Goal: Task Accomplishment & Management: Use online tool/utility

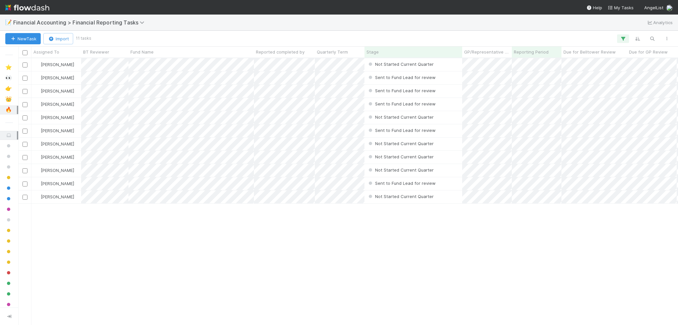
scroll to position [199, 0]
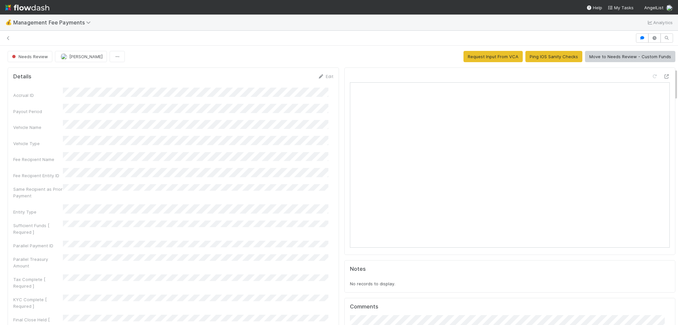
scroll to position [199, 0]
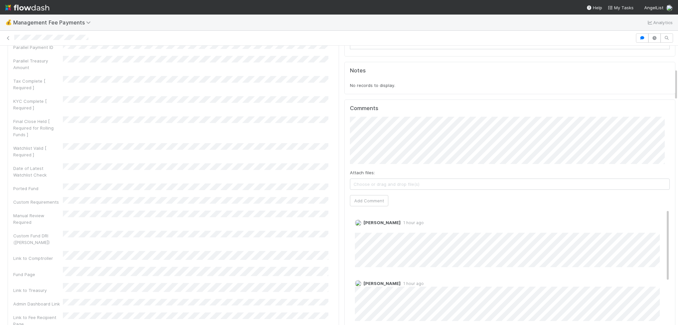
click at [8, 41] on div at bounding box center [339, 37] width 678 height 9
click at [11, 35] on link at bounding box center [8, 38] width 7 height 7
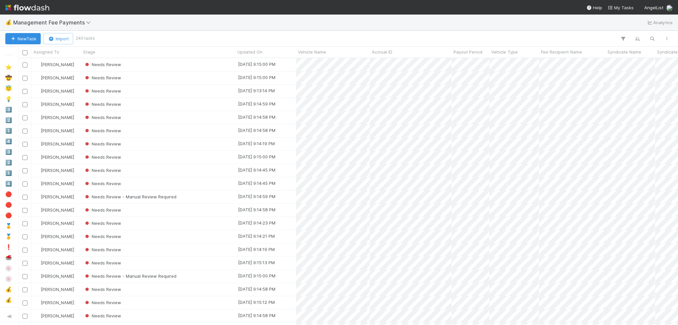
scroll to position [262, 654]
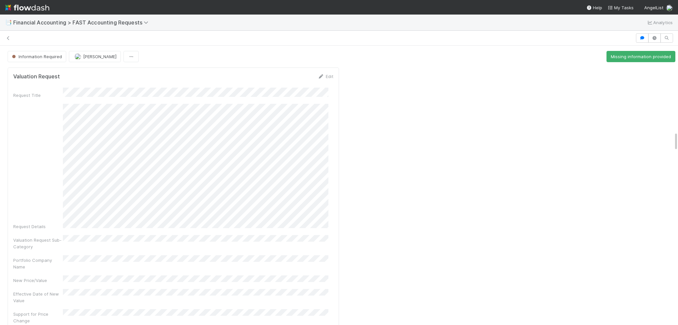
scroll to position [1224, 0]
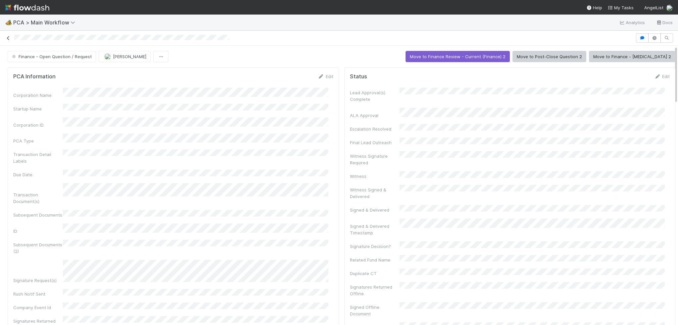
click at [9, 39] on icon at bounding box center [8, 38] width 7 height 4
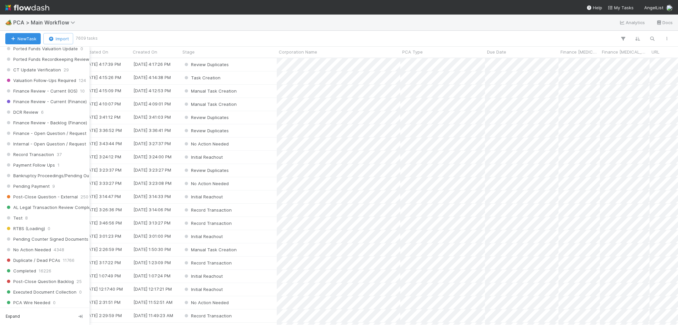
scroll to position [463, 0]
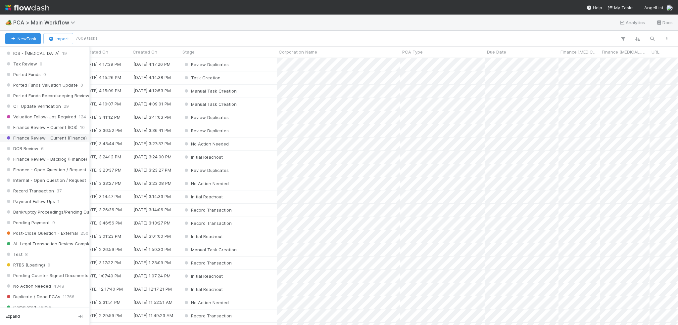
click at [35, 134] on span "Finance Review - Current (Finance)" at bounding box center [45, 138] width 81 height 8
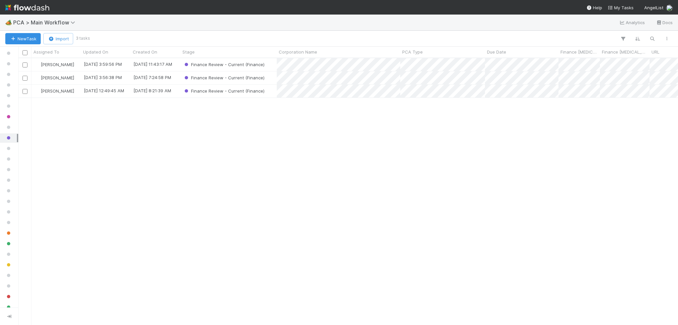
scroll to position [262, 654]
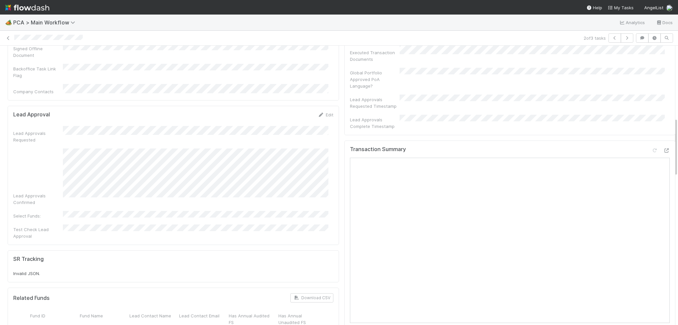
scroll to position [364, 0]
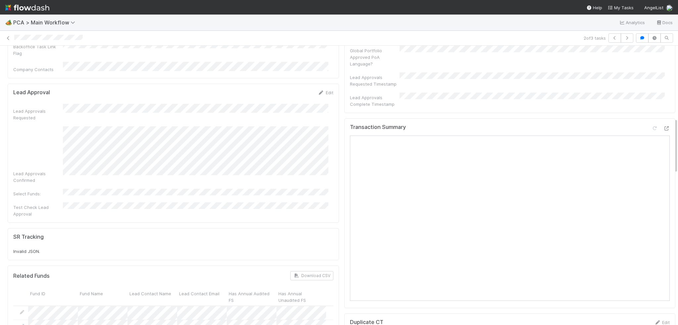
click at [660, 118] on div "Transaction Summary" at bounding box center [509, 213] width 331 height 190
click at [663, 126] on icon at bounding box center [666, 128] width 7 height 4
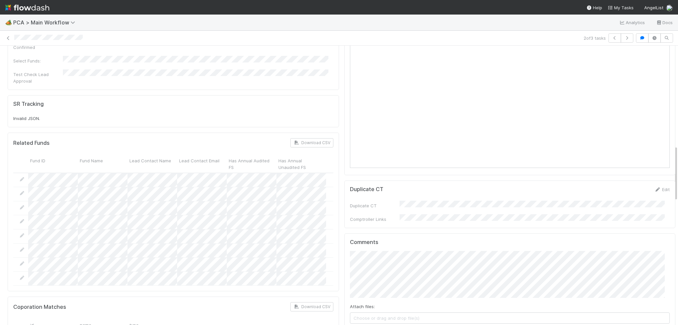
scroll to position [496, 0]
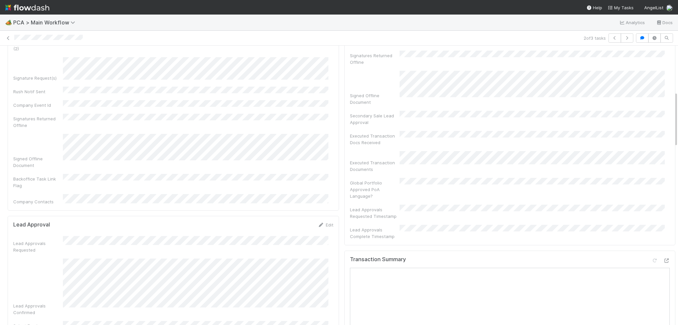
scroll to position [0, 0]
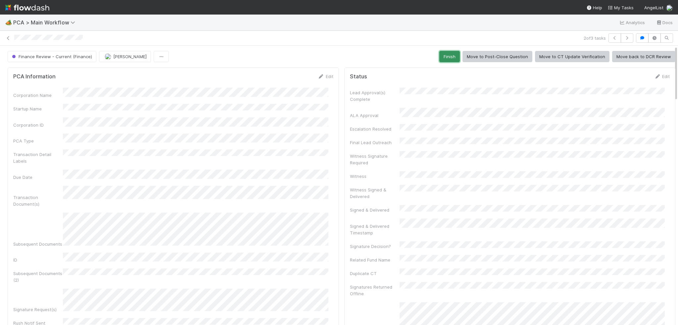
click at [449, 54] on button "Finish" at bounding box center [449, 56] width 21 height 11
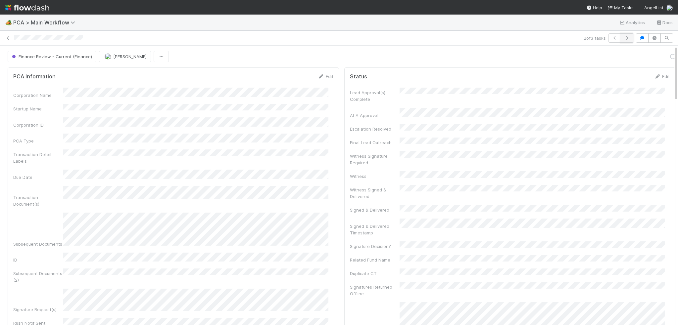
click at [623, 39] on icon "button" at bounding box center [626, 38] width 7 height 4
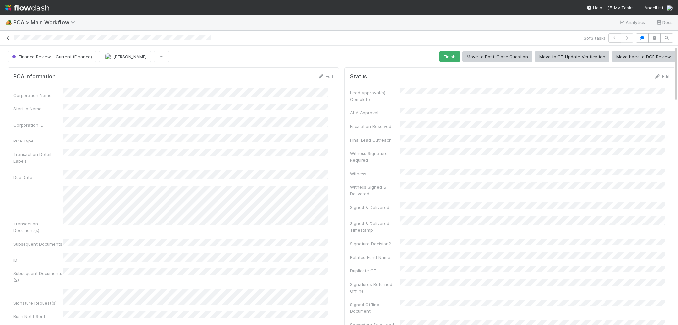
click at [7, 40] on icon at bounding box center [8, 38] width 7 height 4
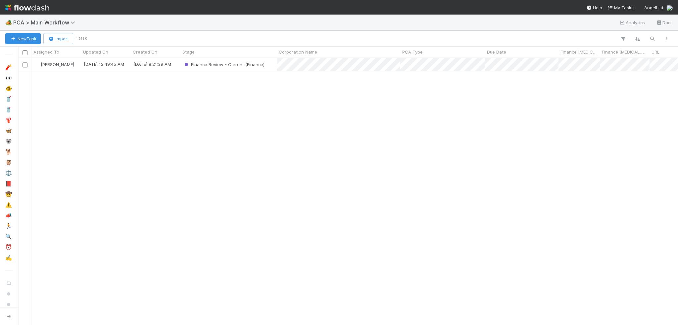
scroll to position [262, 654]
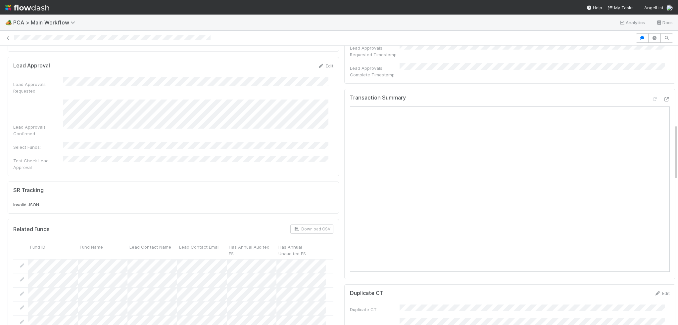
scroll to position [364, 0]
click at [663, 98] on icon at bounding box center [666, 100] width 7 height 4
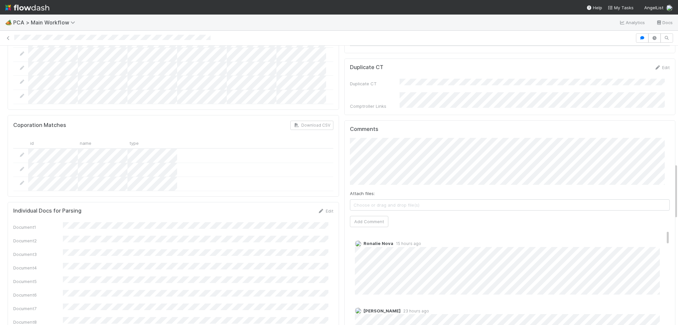
scroll to position [596, 0]
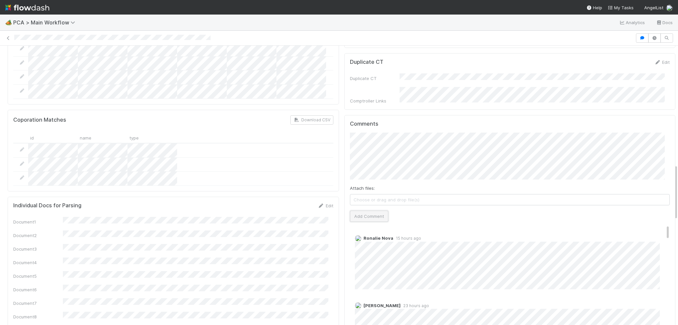
click at [358, 211] on button "Add Comment" at bounding box center [369, 216] width 38 height 11
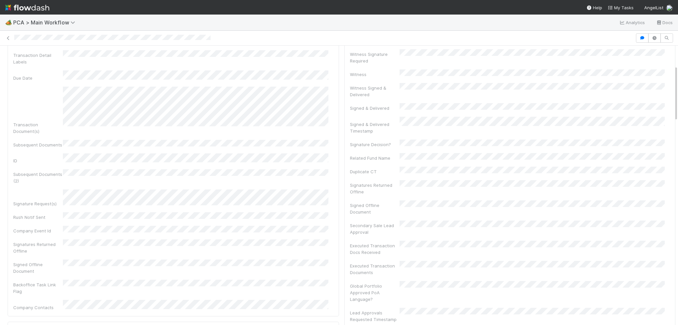
scroll to position [0, 0]
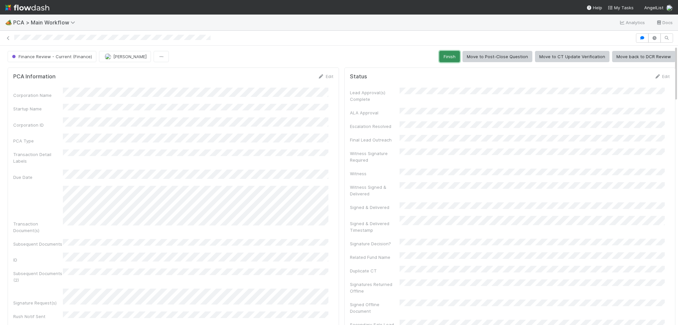
click at [452, 51] on button "Finish" at bounding box center [449, 56] width 21 height 11
click at [11, 35] on link at bounding box center [8, 38] width 7 height 7
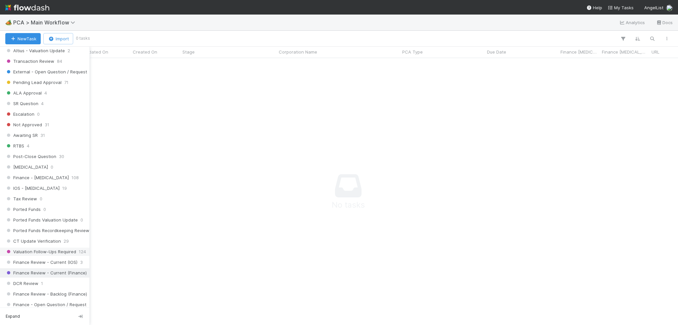
scroll to position [331, 0]
click at [68, 287] on span "Finance Review - Backlog (Finance)" at bounding box center [46, 291] width 82 height 8
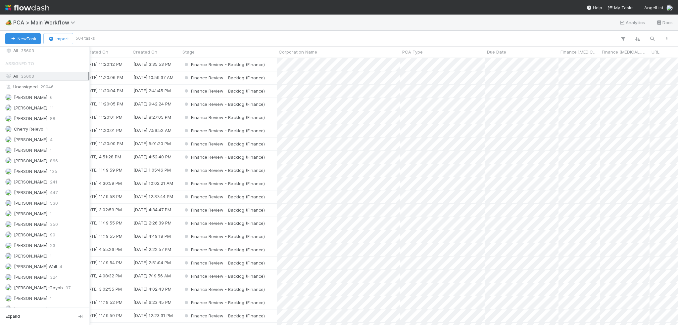
scroll to position [794, 0]
click at [39, 189] on span "[PERSON_NAME]" at bounding box center [26, 193] width 42 height 8
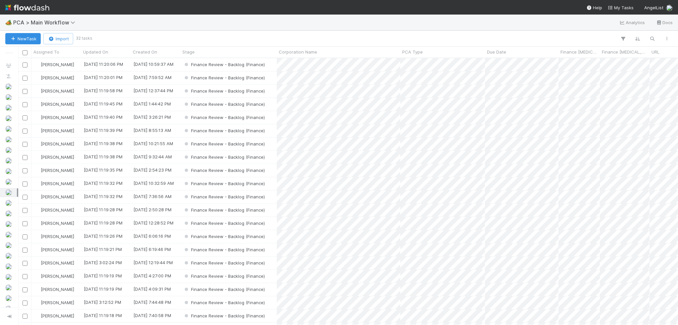
scroll to position [262, 654]
click at [410, 49] on span "PCA Type" at bounding box center [412, 52] width 21 height 7
click at [434, 65] on div "Sort A → Z" at bounding box center [439, 65] width 75 height 10
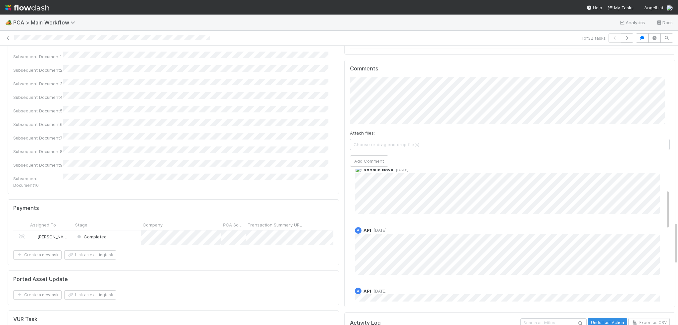
scroll to position [99, 0]
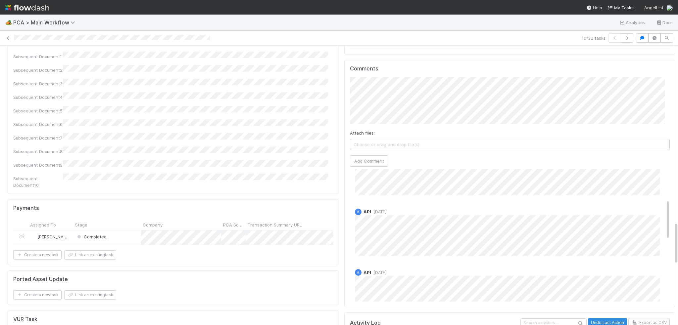
click at [621, 45] on div "1 of 32 tasks" at bounding box center [339, 38] width 678 height 15
click at [623, 39] on icon "button" at bounding box center [626, 38] width 7 height 4
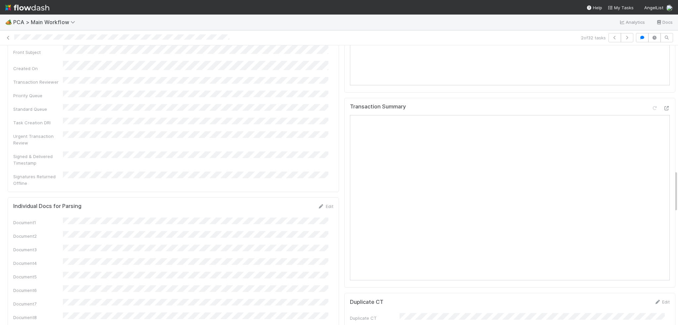
scroll to position [827, 0]
click at [663, 107] on icon at bounding box center [666, 109] width 7 height 4
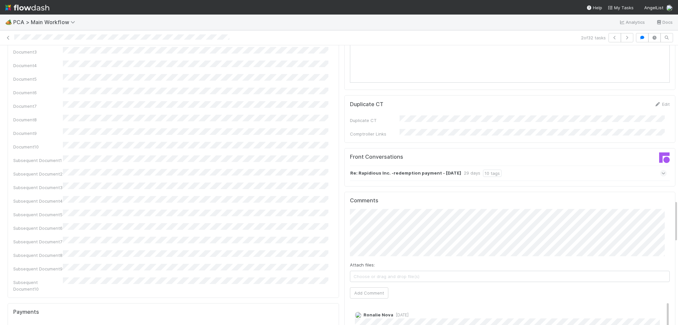
scroll to position [1059, 0]
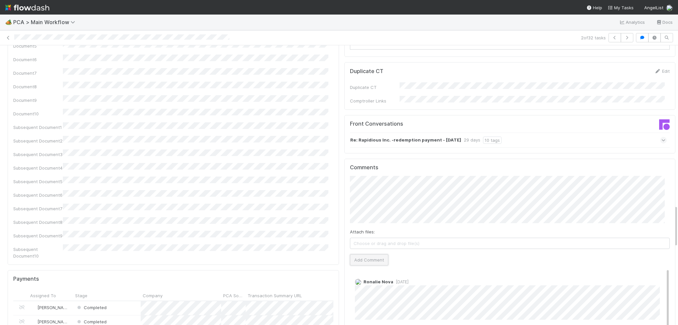
click at [363, 254] on button "Add Comment" at bounding box center [369, 259] width 38 height 11
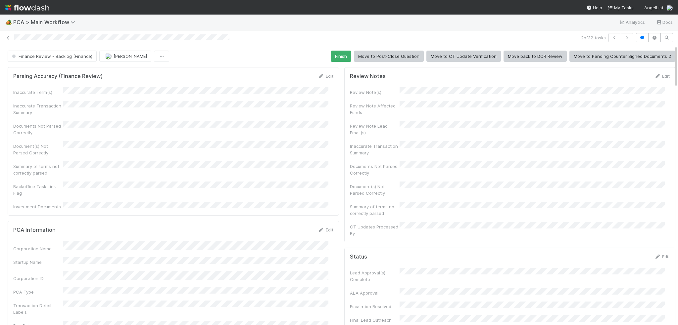
scroll to position [0, 0]
click at [341, 58] on button "Finish" at bounding box center [341, 56] width 21 height 11
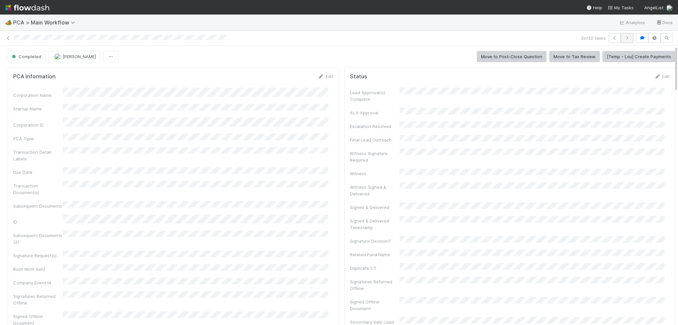
click at [620, 38] on button "button" at bounding box center [626, 37] width 13 height 9
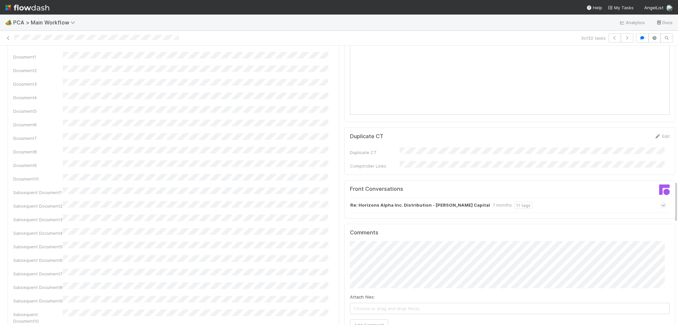
scroll to position [893, 0]
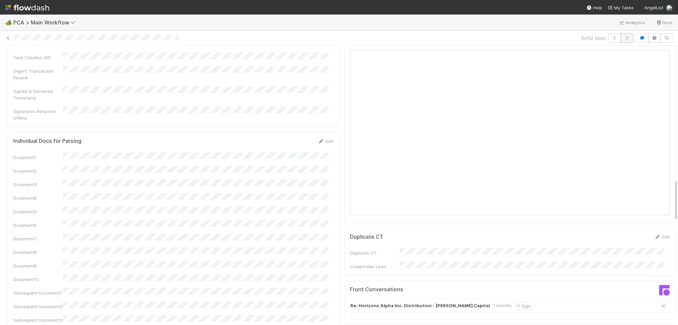
click at [624, 42] on button "button" at bounding box center [626, 37] width 13 height 9
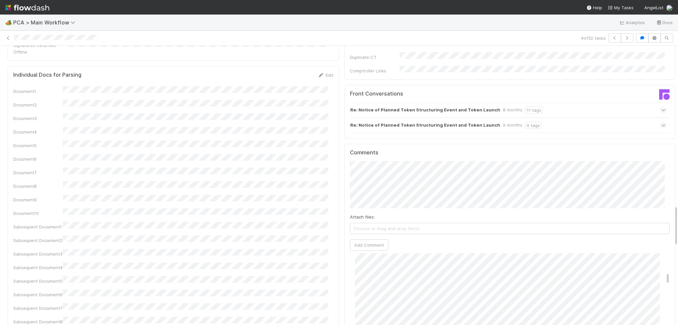
scroll to position [331, 0]
click at [624, 39] on icon "button" at bounding box center [626, 38] width 7 height 4
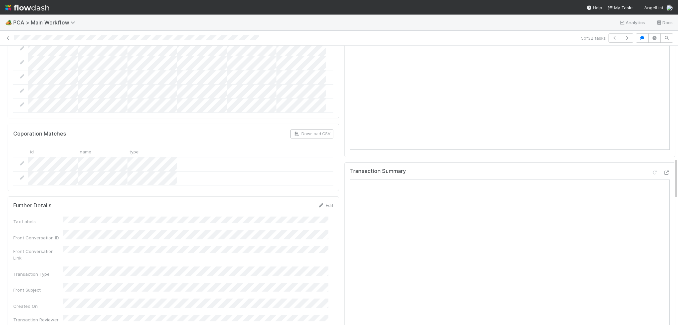
scroll to position [761, 0]
click at [663, 172] on div at bounding box center [666, 175] width 7 height 7
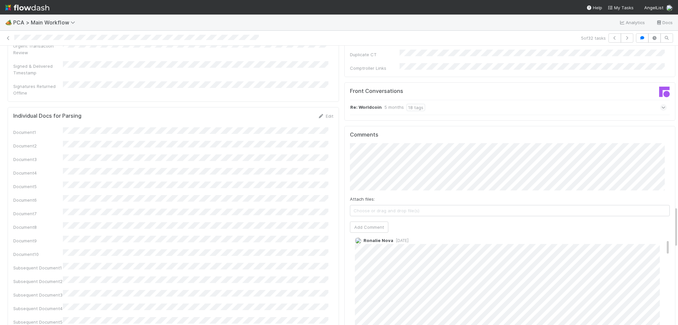
scroll to position [0, 0]
click at [365, 222] on button "Add Comment" at bounding box center [369, 227] width 38 height 11
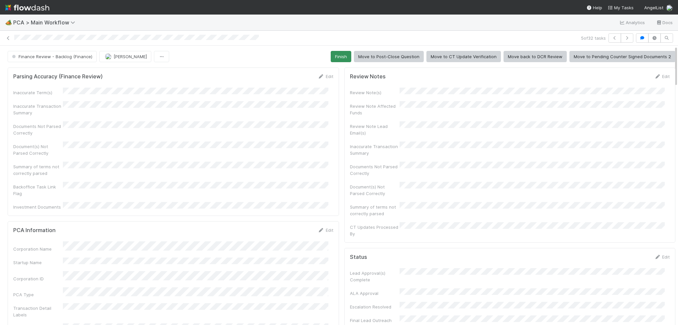
drag, startPoint x: 333, startPoint y: 47, endPoint x: 335, endPoint y: 54, distance: 7.1
click at [335, 55] on button "Finish" at bounding box center [341, 56] width 21 height 11
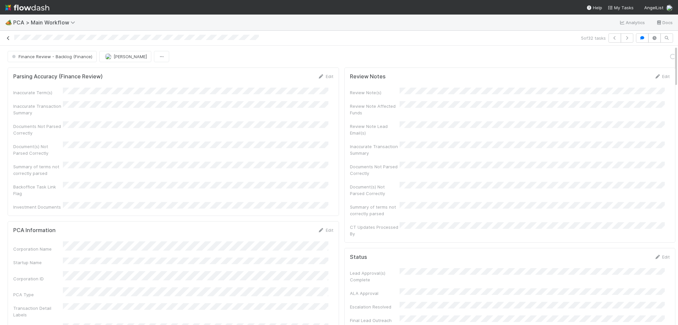
click at [6, 39] on icon at bounding box center [8, 38] width 7 height 4
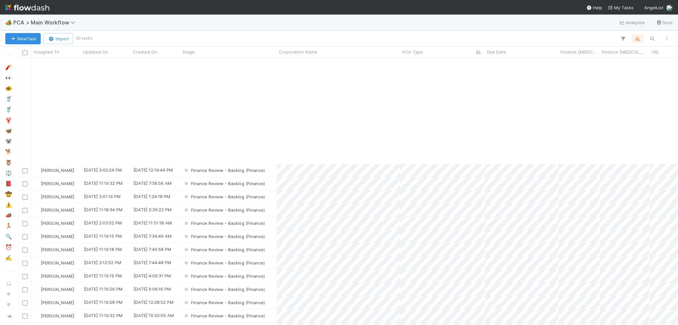
scroll to position [135, 0]
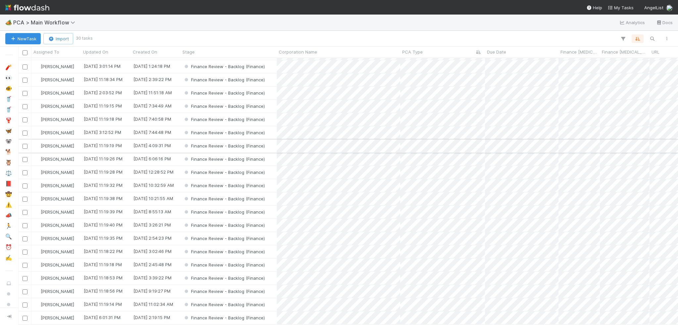
click at [268, 146] on div "Finance Review - Backlog (Finance)" at bounding box center [228, 146] width 96 height 13
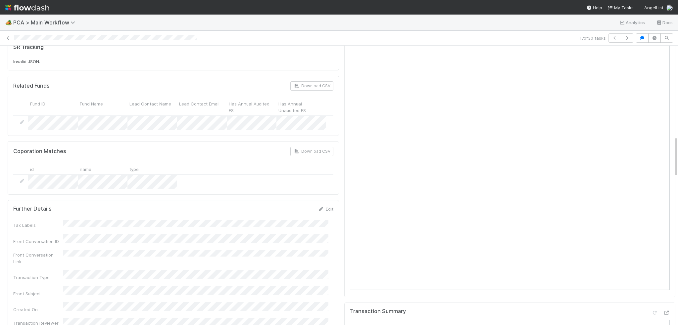
scroll to position [596, 0]
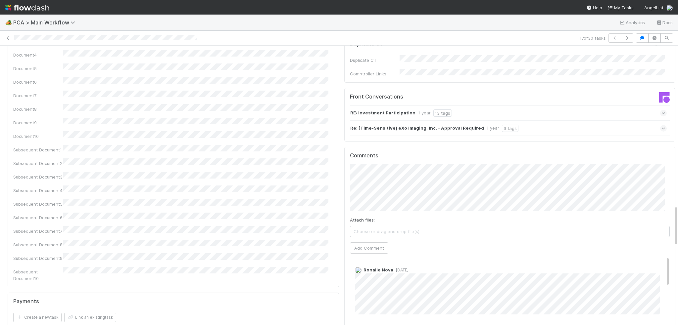
scroll to position [1092, 0]
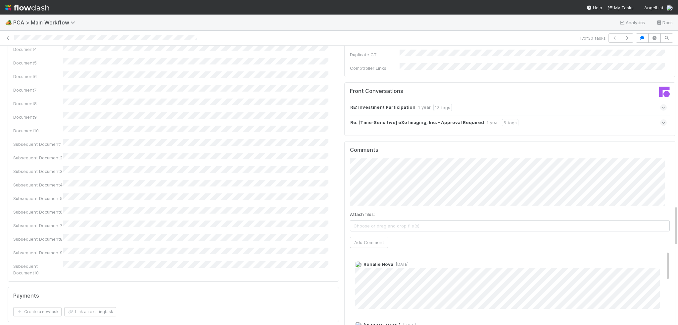
click at [372, 183] on div "Attach files: Choose or drag and drop file(s) Add Comment" at bounding box center [510, 203] width 320 height 90
click at [369, 237] on button "Add Comment" at bounding box center [369, 242] width 38 height 11
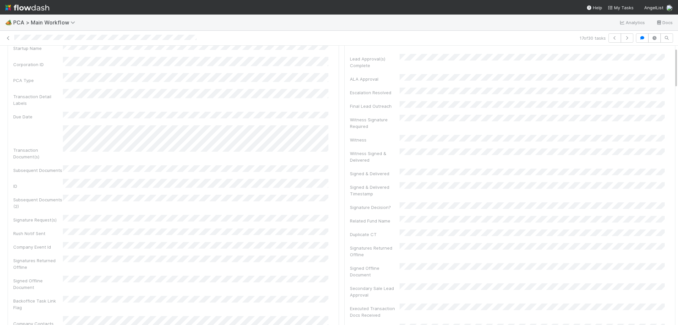
scroll to position [0, 0]
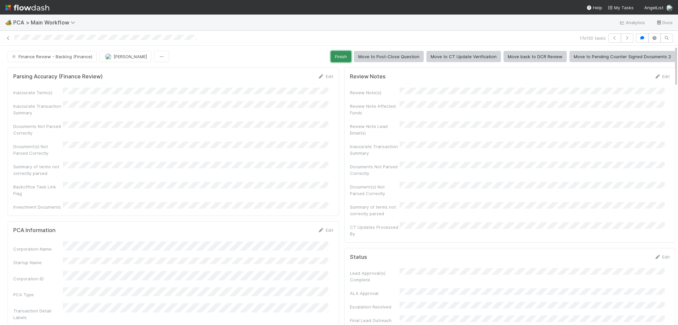
click at [333, 59] on button "Finish" at bounding box center [341, 56] width 21 height 11
